Goal: Navigation & Orientation: Understand site structure

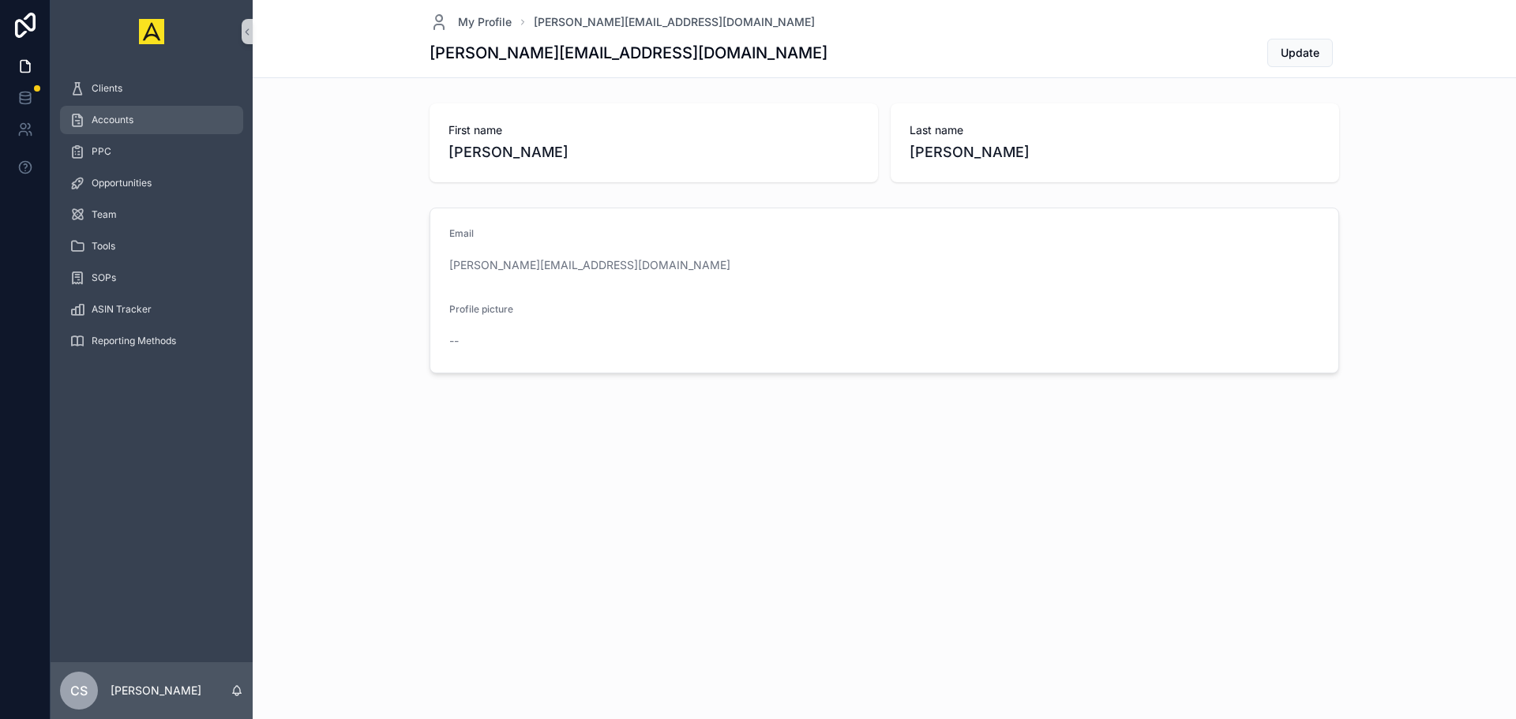
click at [126, 112] on div "Accounts" at bounding box center [151, 119] width 164 height 25
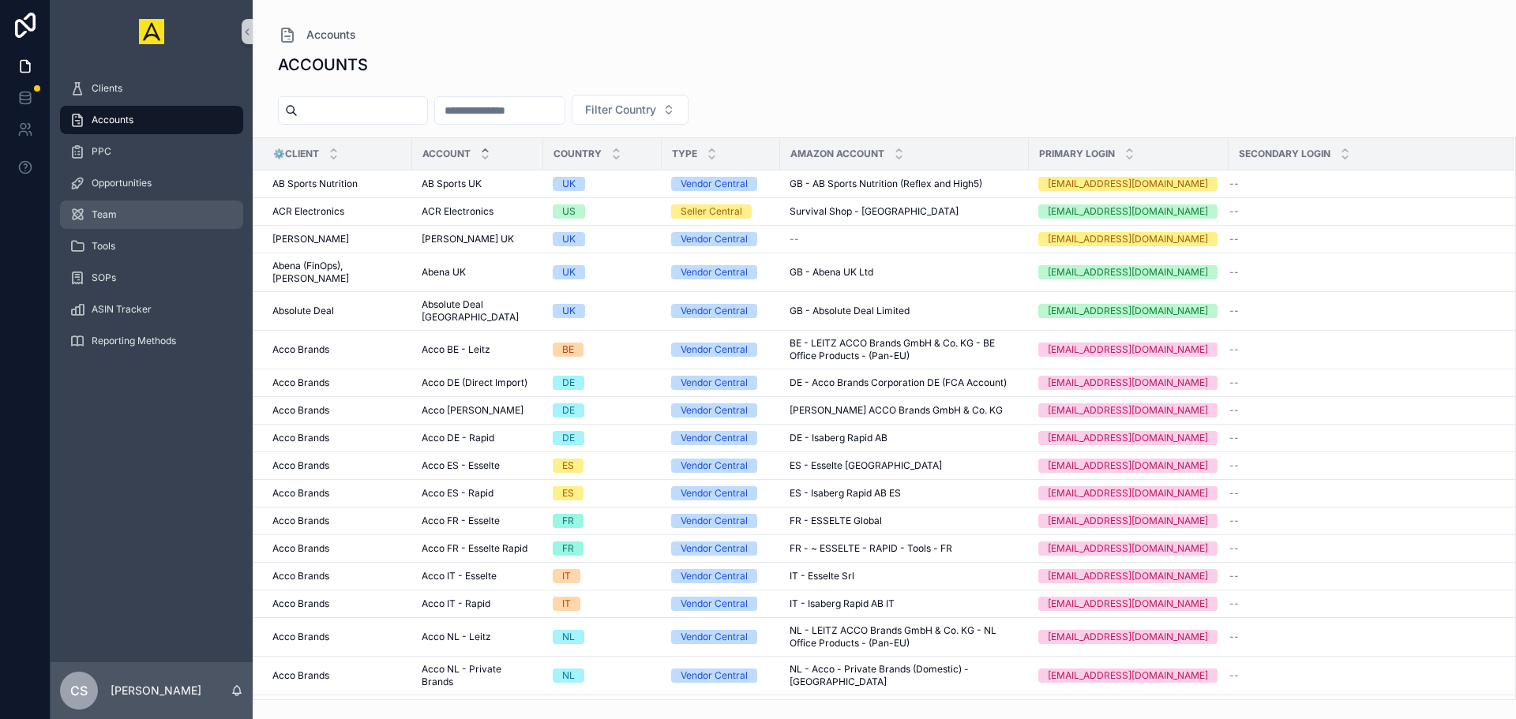
click at [126, 215] on div "Team" at bounding box center [151, 214] width 164 height 25
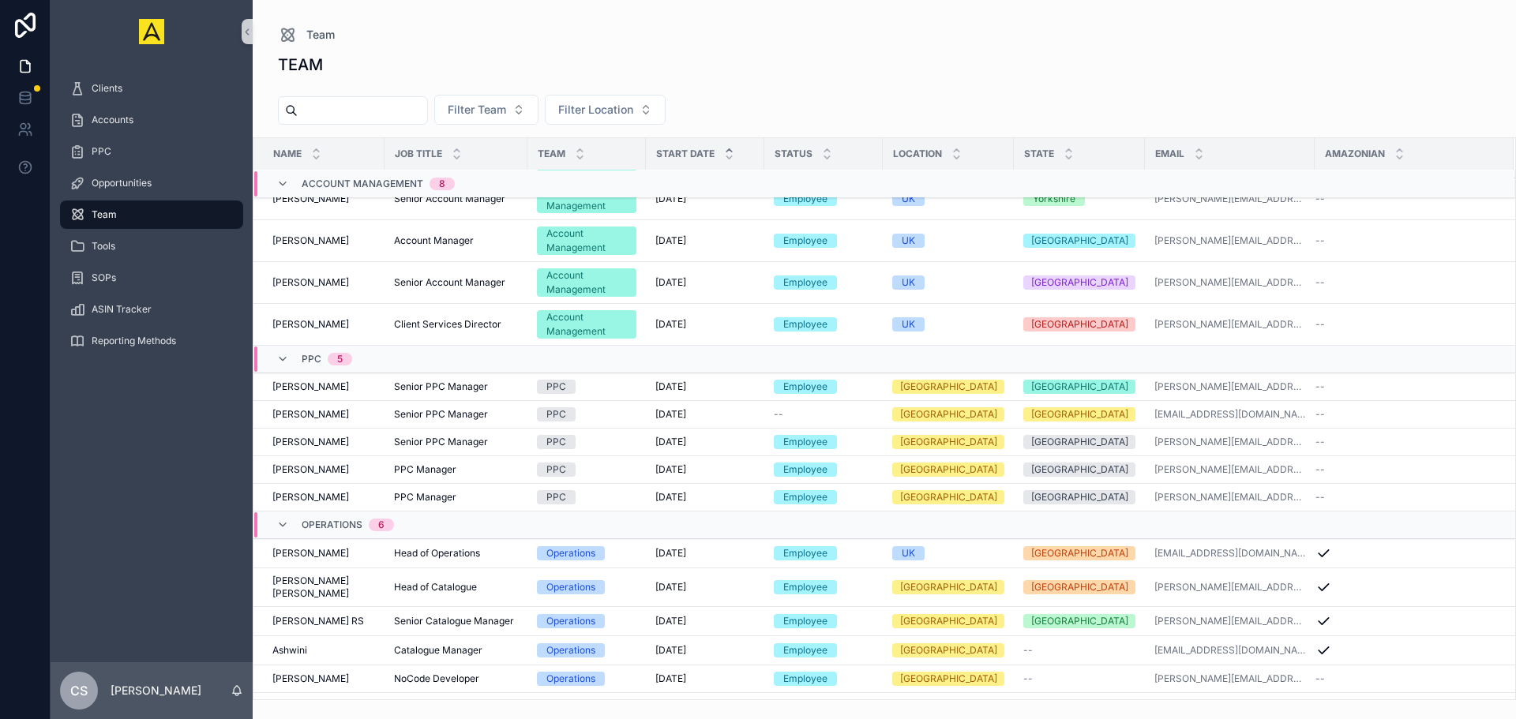
scroll to position [197, 0]
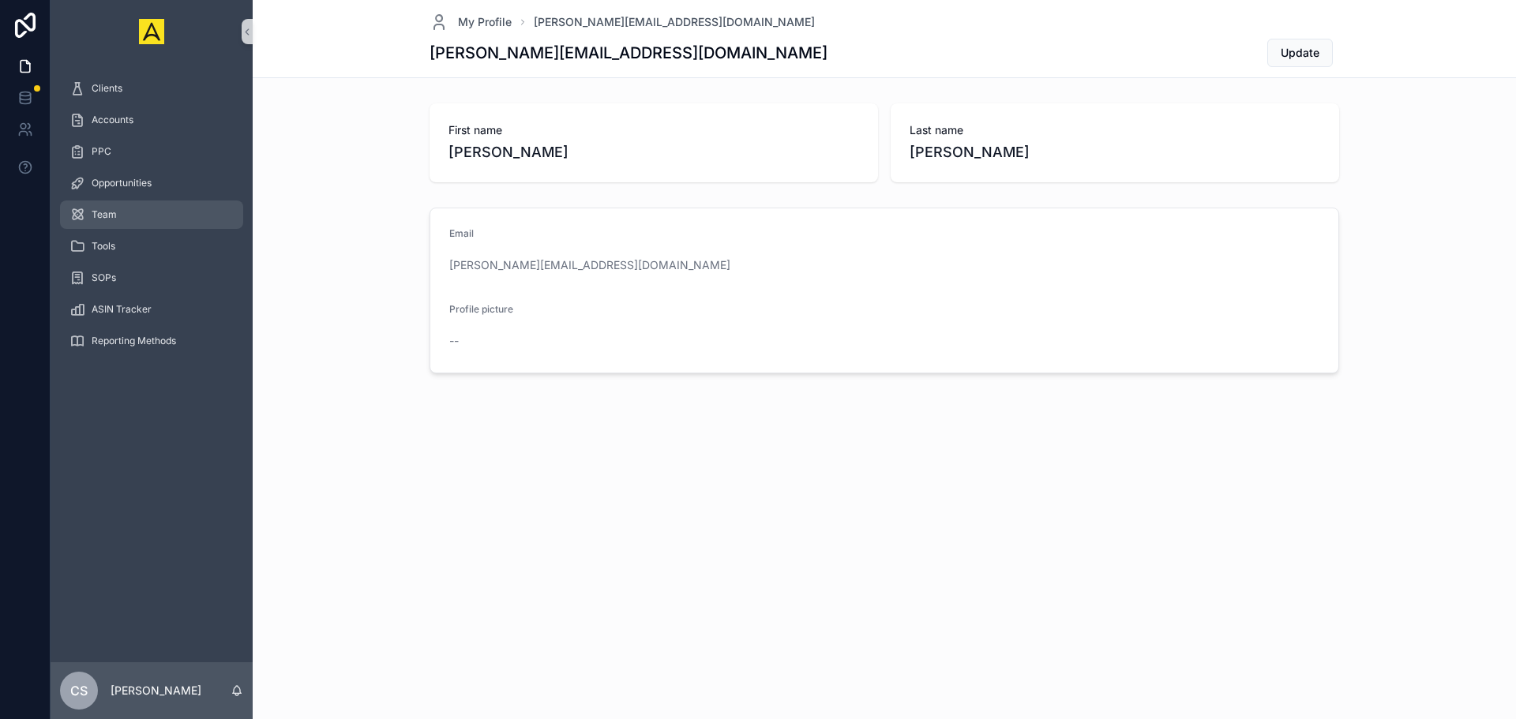
click at [142, 211] on div "Team" at bounding box center [151, 214] width 164 height 25
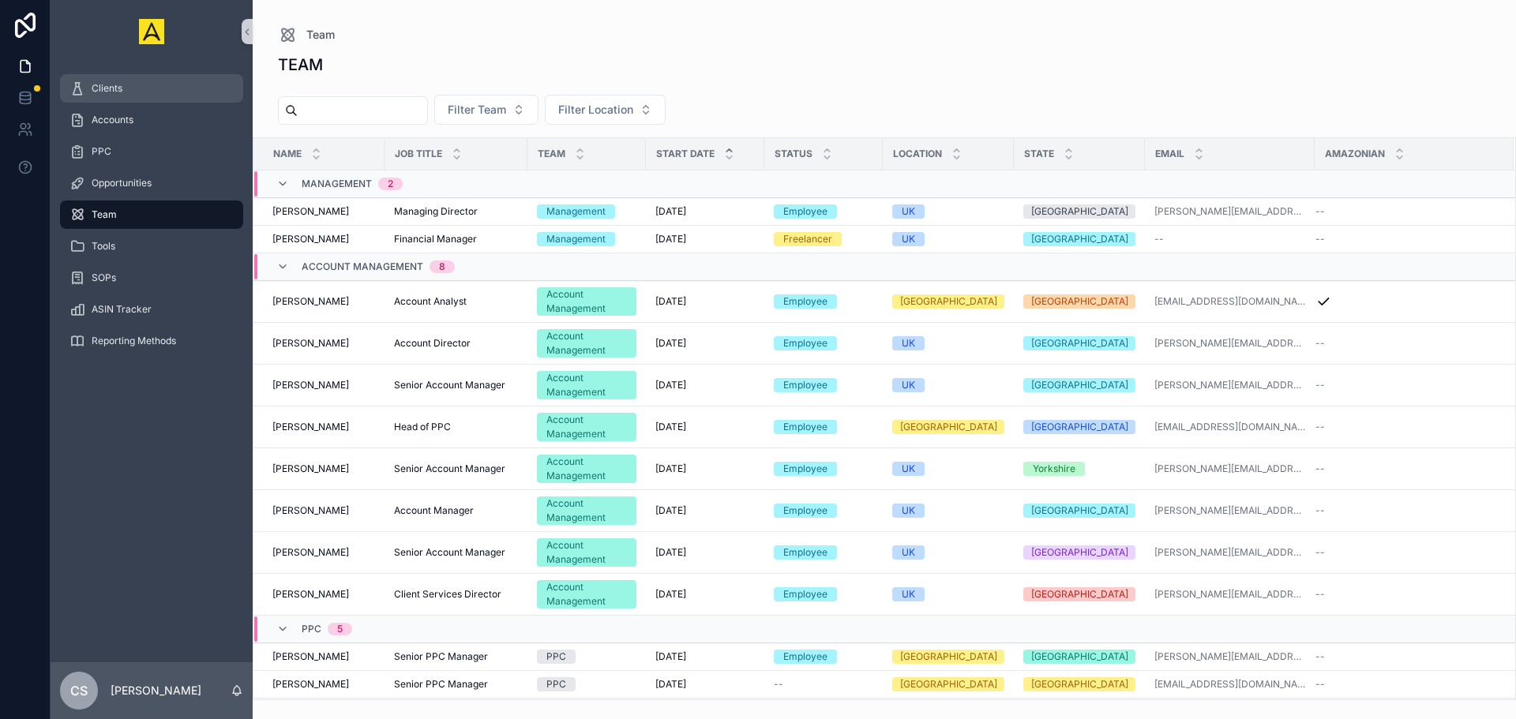
click at [148, 93] on div "Clients" at bounding box center [151, 88] width 164 height 25
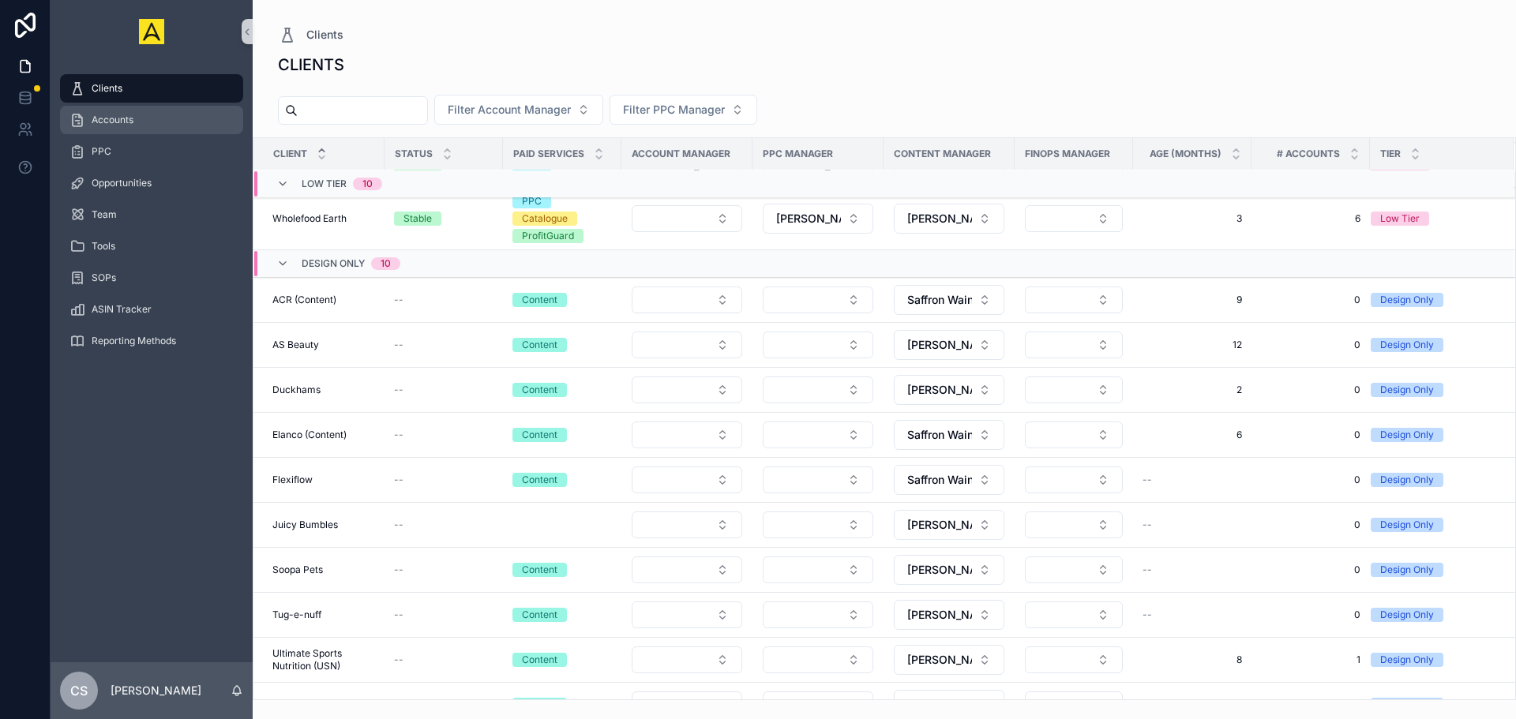
scroll to position [874, 0]
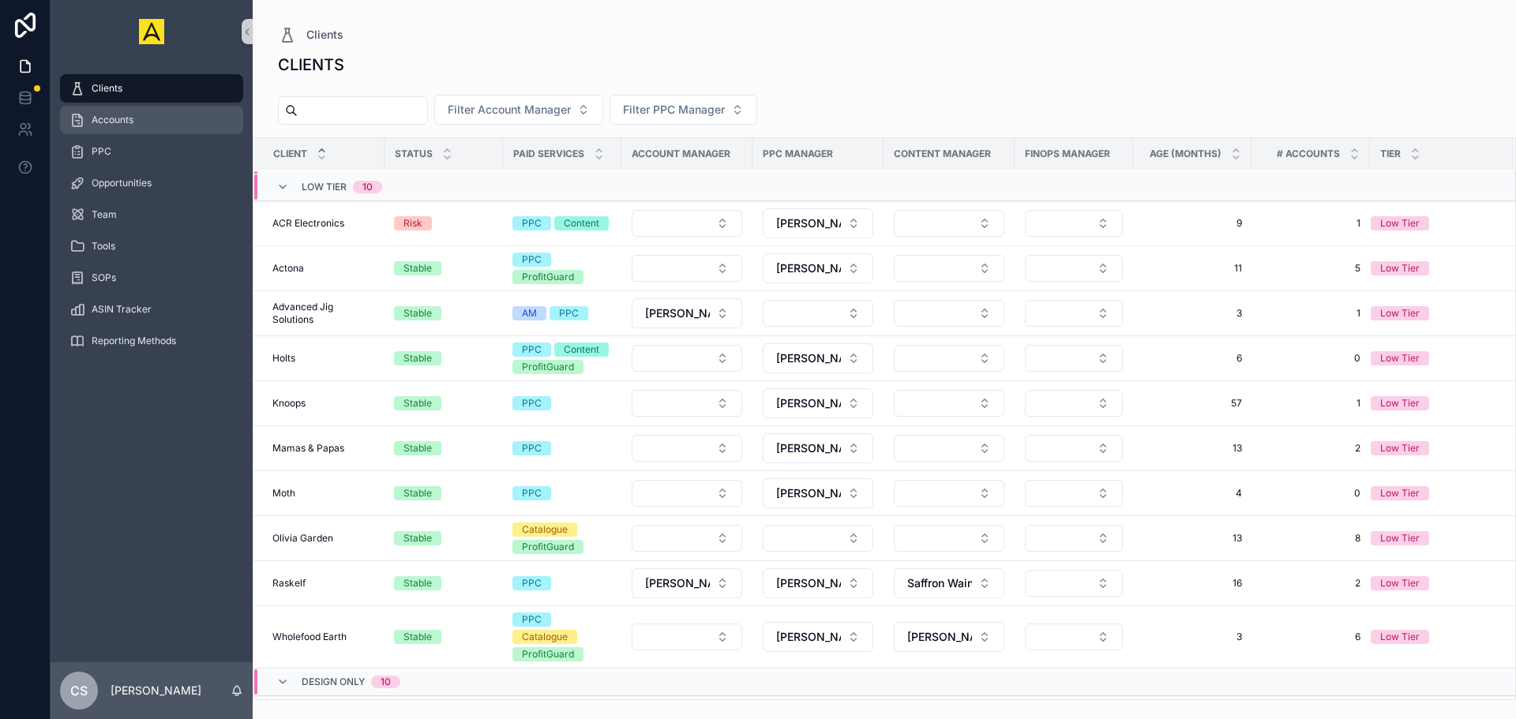
click at [170, 124] on div "Accounts" at bounding box center [151, 119] width 164 height 25
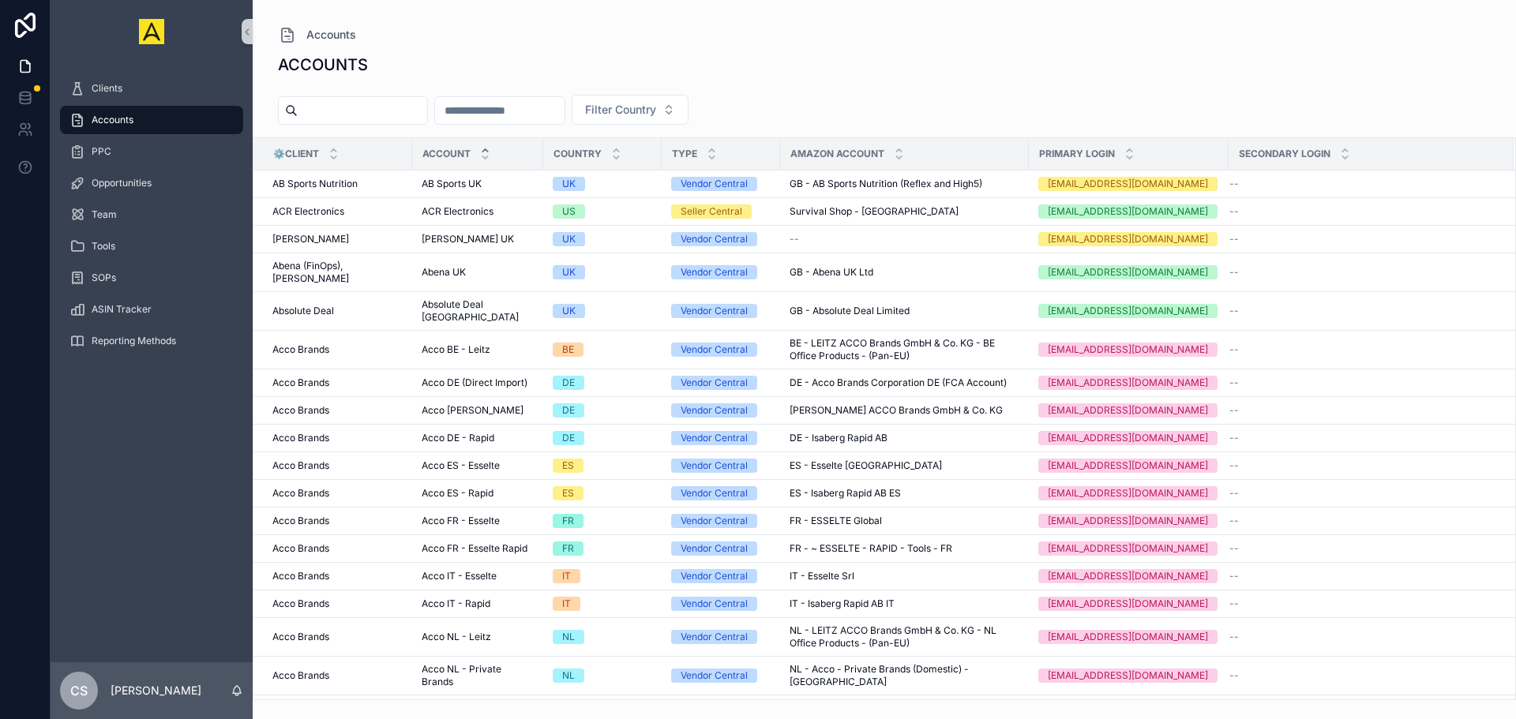
click at [154, 166] on div "PPC" at bounding box center [152, 152] width 202 height 32
click at [154, 163] on div "PPC" at bounding box center [151, 151] width 164 height 25
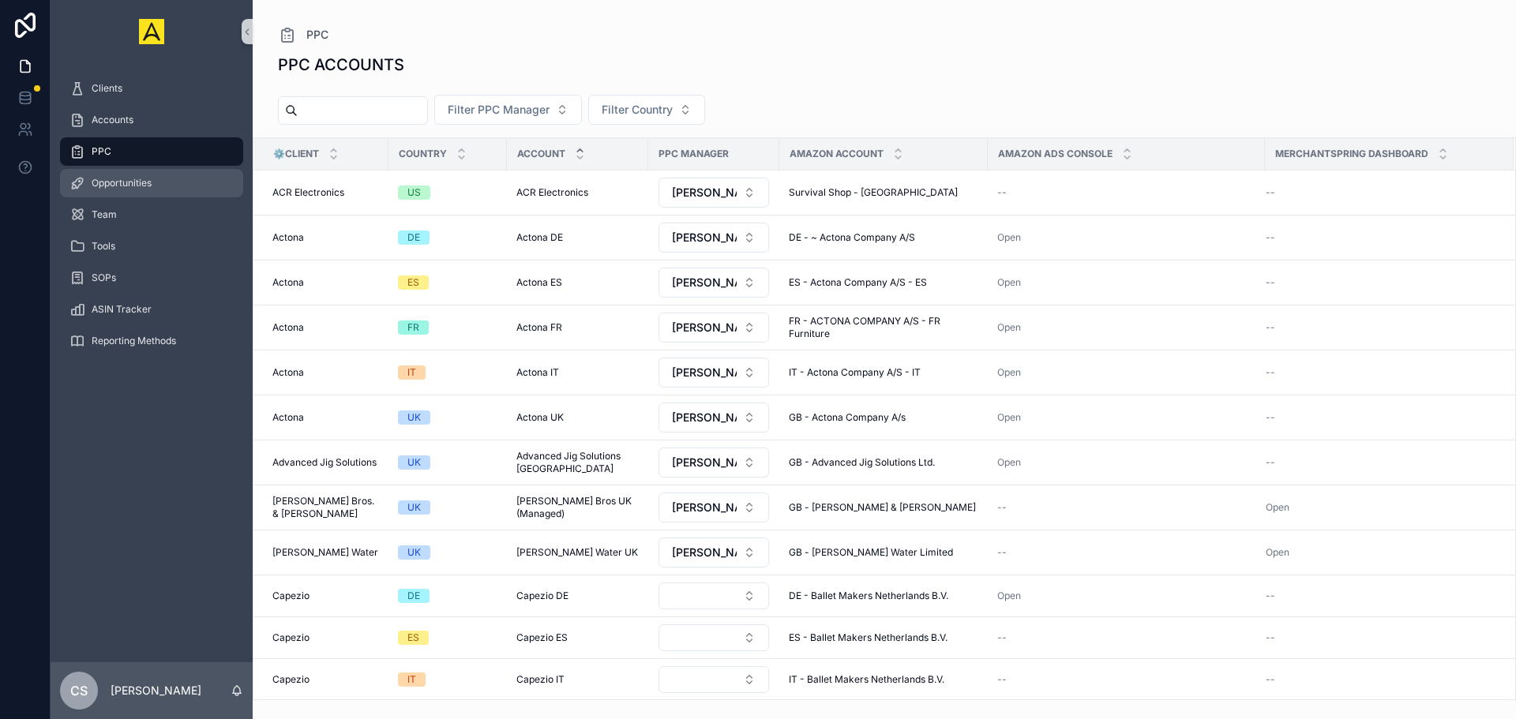
click at [141, 176] on div "Opportunities" at bounding box center [151, 182] width 164 height 25
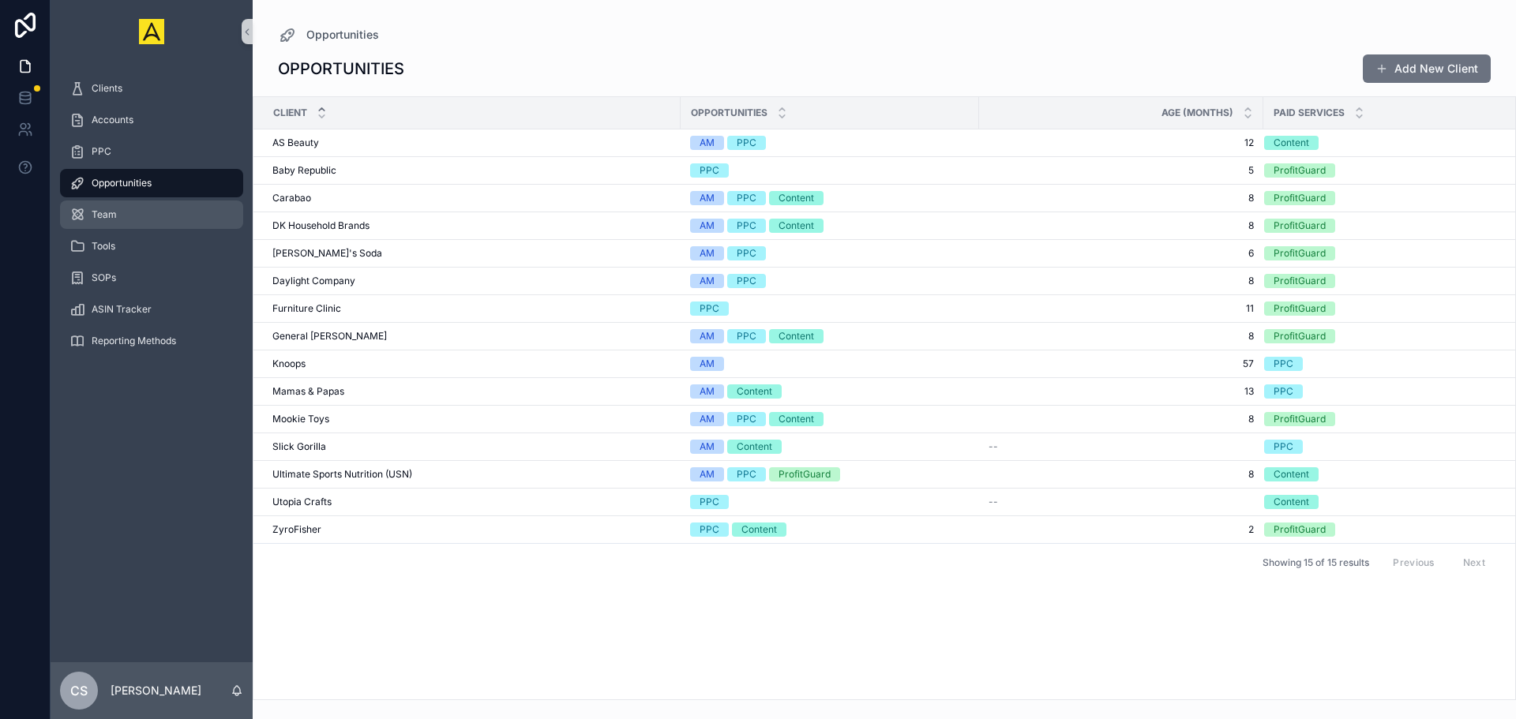
click at [114, 206] on div "Team" at bounding box center [151, 214] width 164 height 25
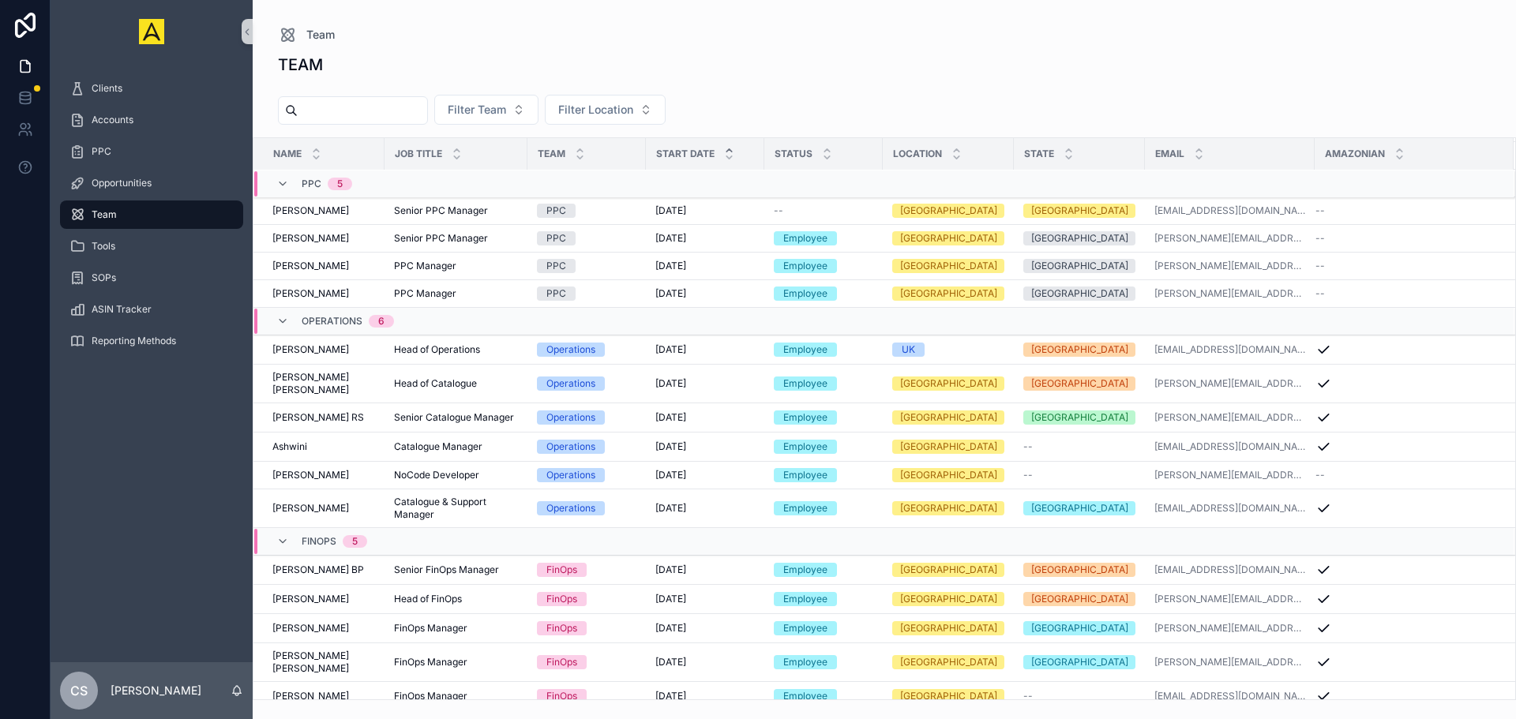
scroll to position [569, 0]
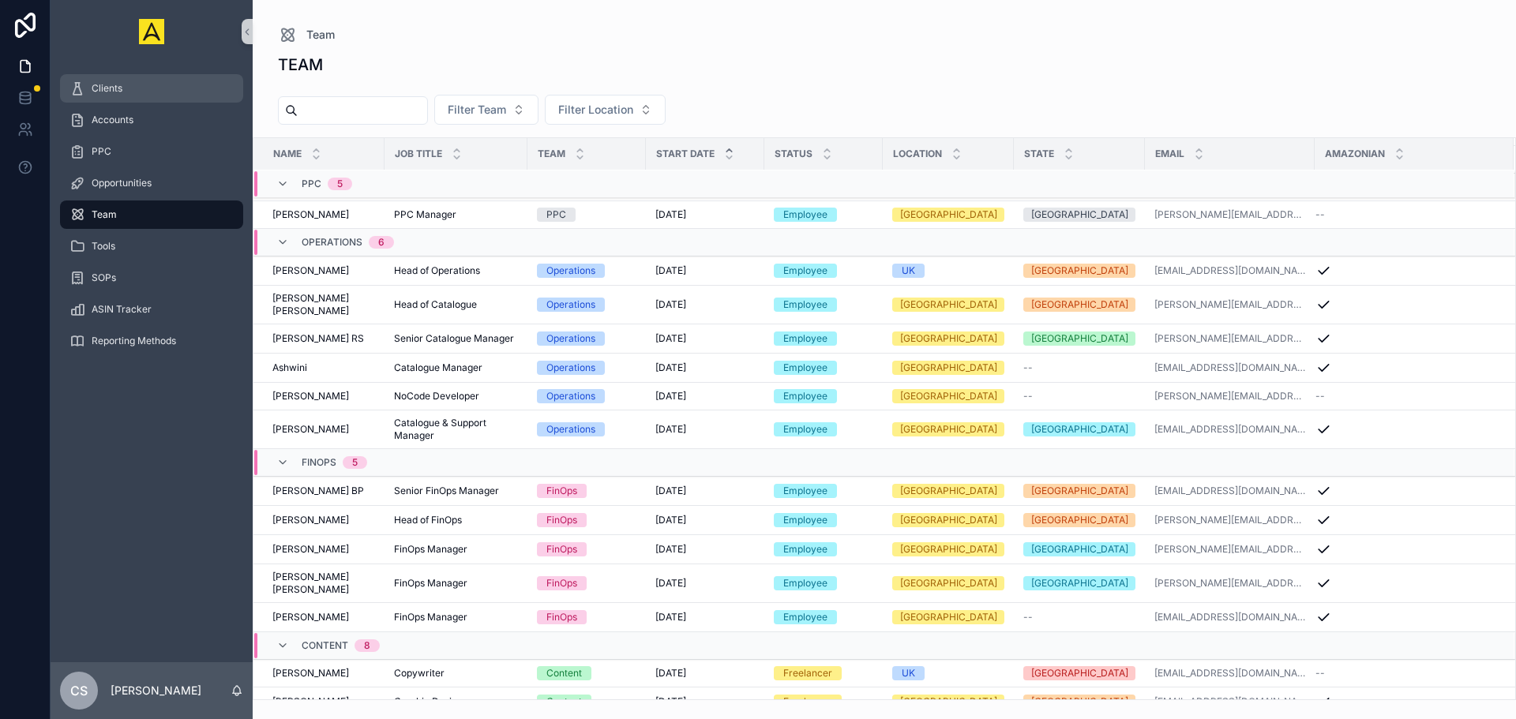
click at [209, 74] on link "Clients" at bounding box center [151, 88] width 183 height 28
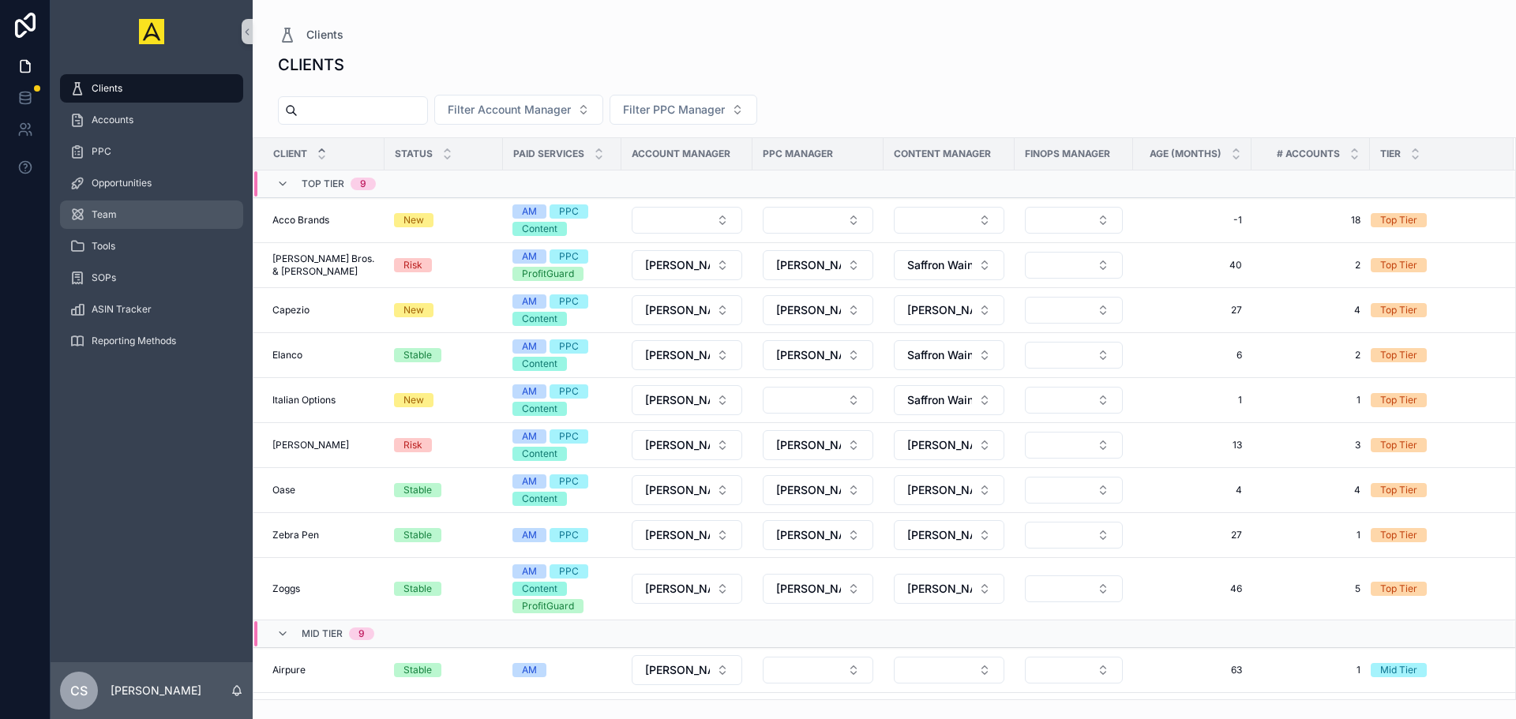
click at [130, 222] on div "Team" at bounding box center [151, 214] width 164 height 25
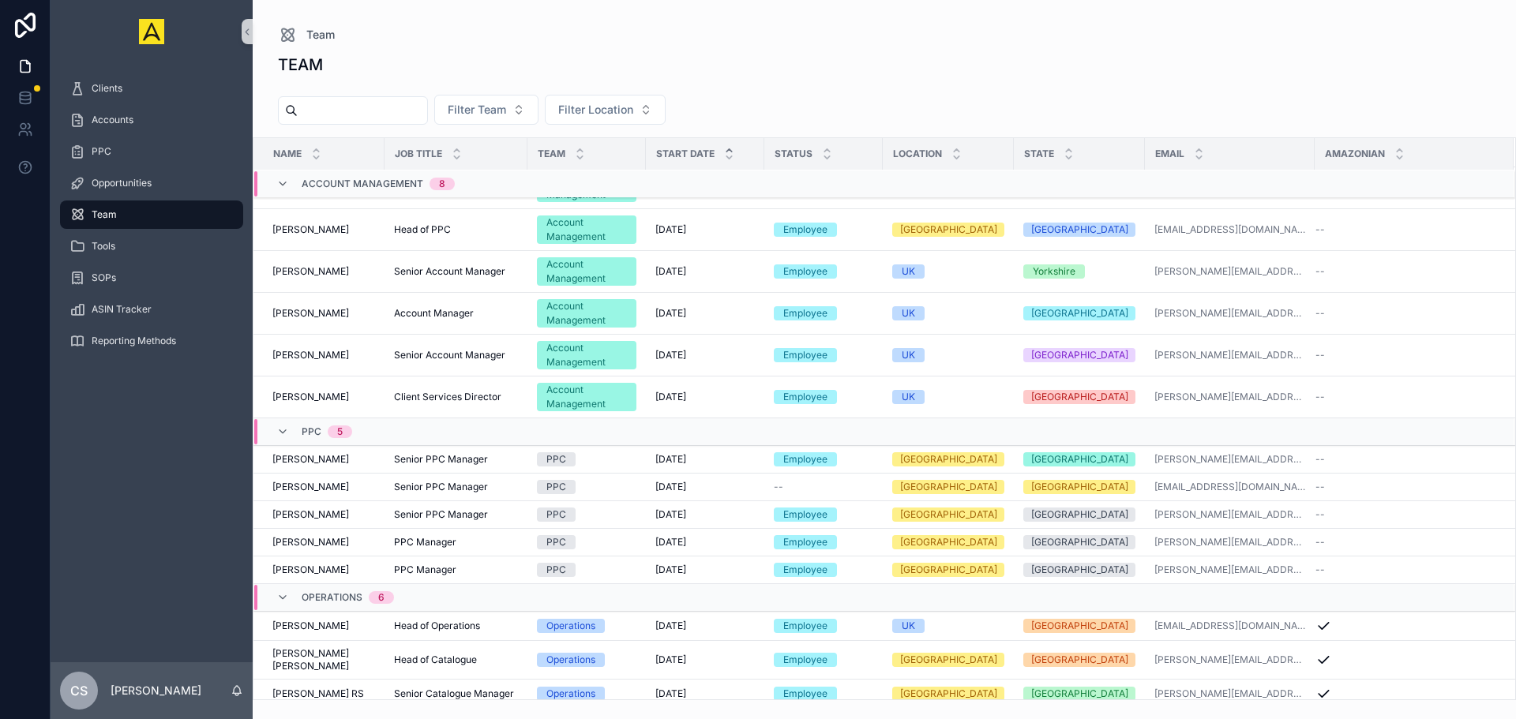
scroll to position [118, 0]
